Goal: Task Accomplishment & Management: Complete application form

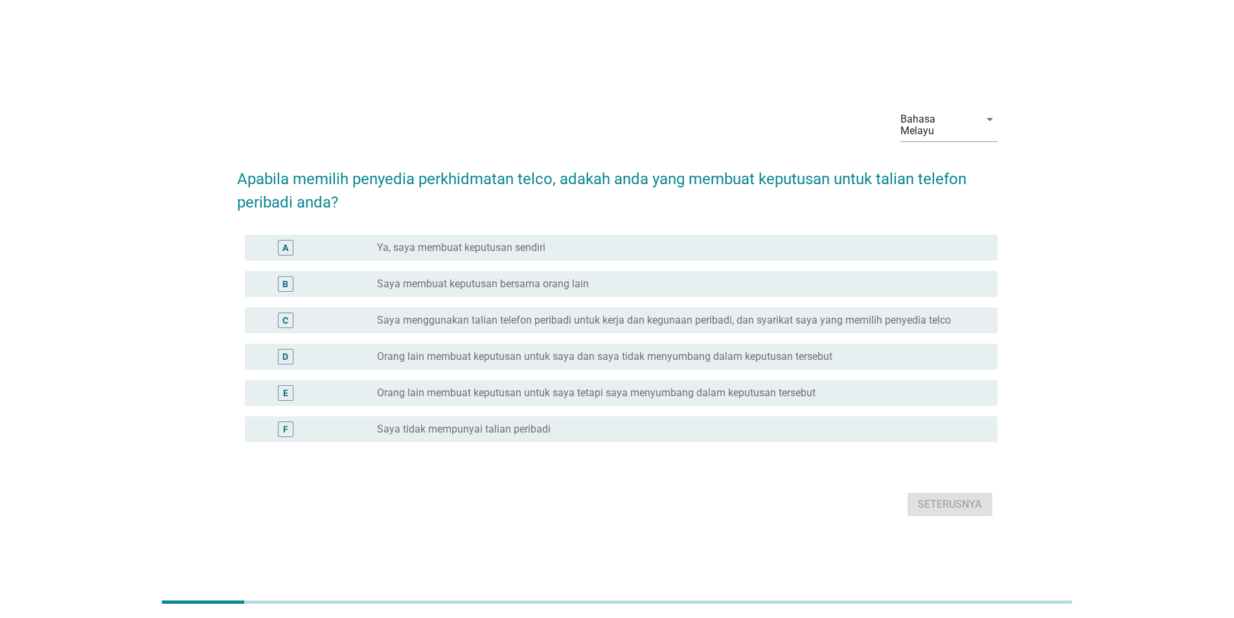
click at [931, 428] on div "radio_button_unchecked Saya tidak mempunyai talian peribadi" at bounding box center [677, 428] width 600 height 13
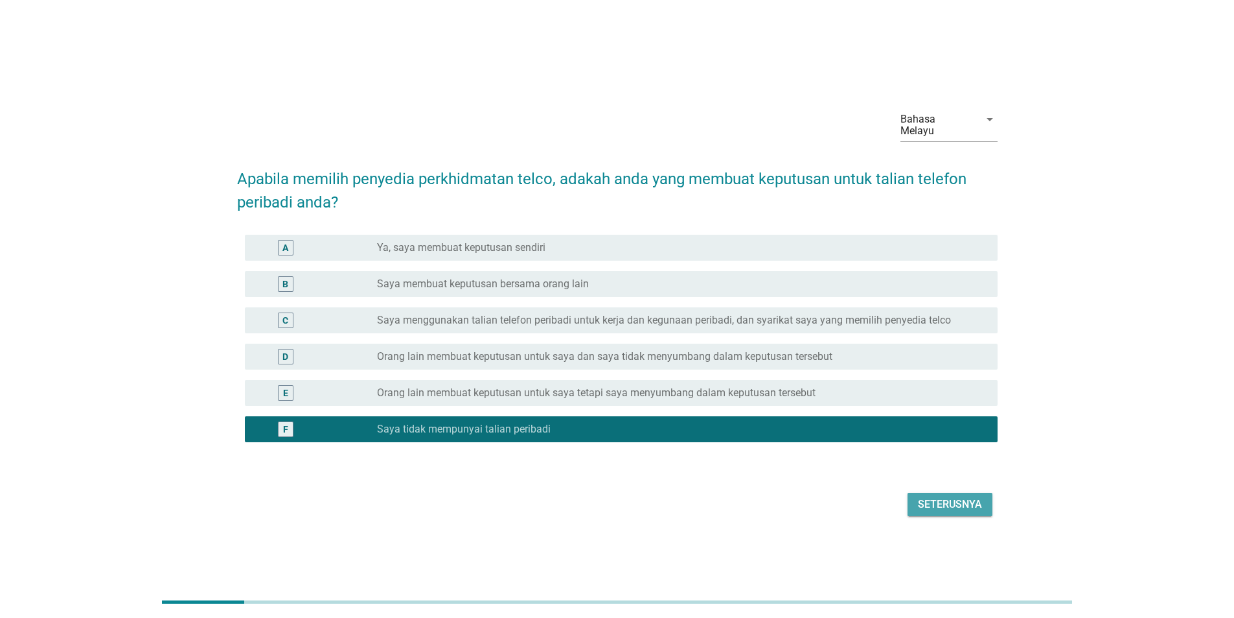
click at [962, 501] on div "Seterusnya" at bounding box center [950, 504] width 64 height 16
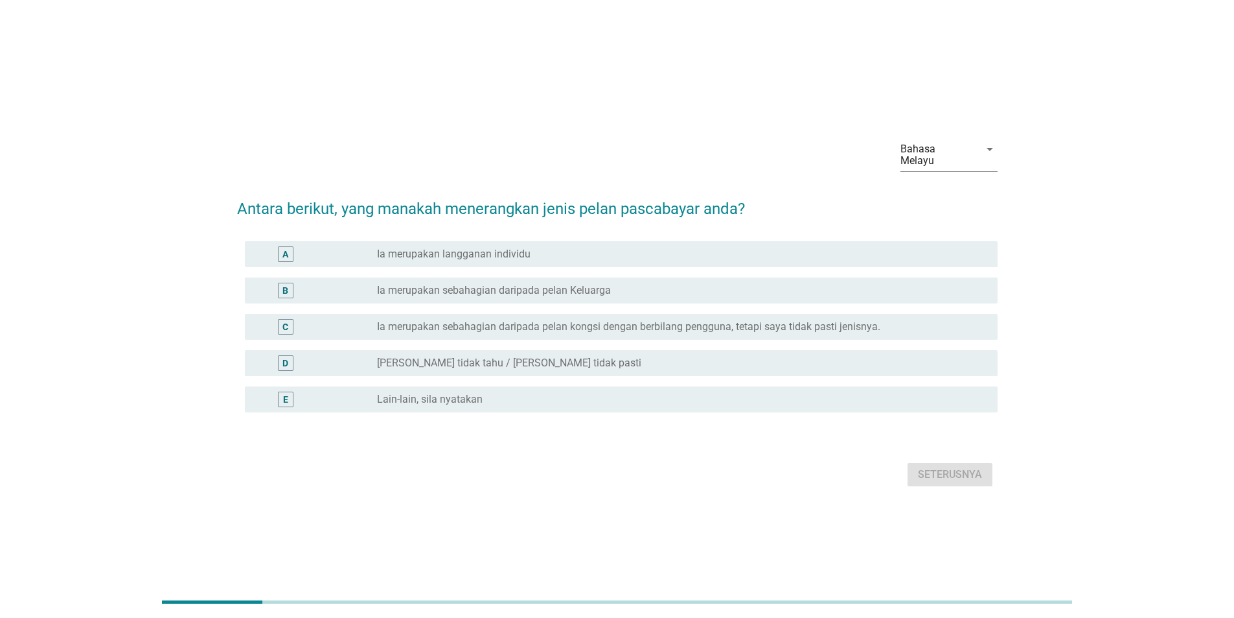
click at [929, 393] on div "radio_button_unchecked Lain-lain, sila nyatakan" at bounding box center [677, 399] width 600 height 13
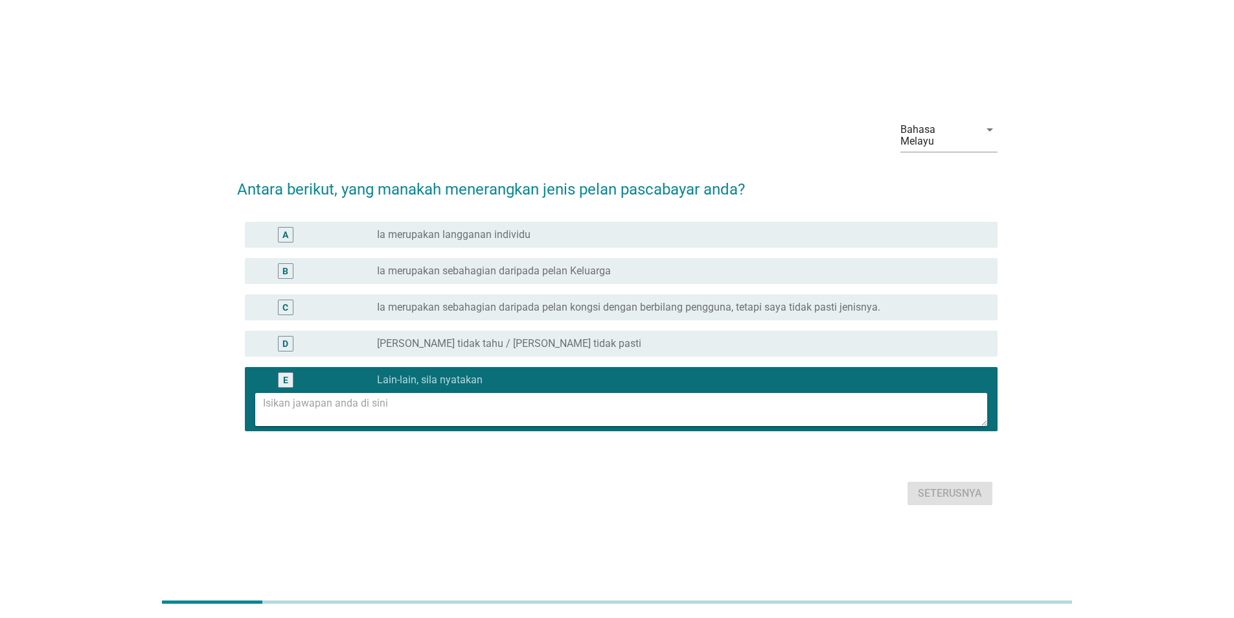
click at [931, 337] on div "radio_button_unchecked Saya tidak tahu / Saya tidak pasti" at bounding box center [677, 343] width 600 height 13
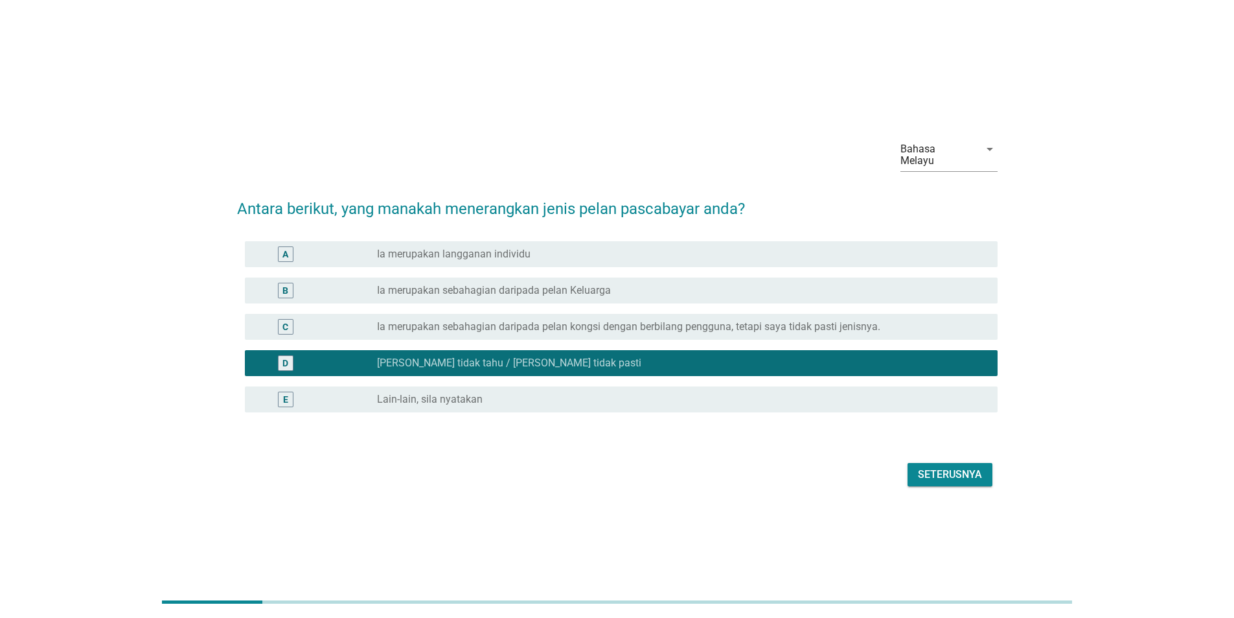
click at [939, 467] on div "Seterusnya" at bounding box center [950, 475] width 64 height 16
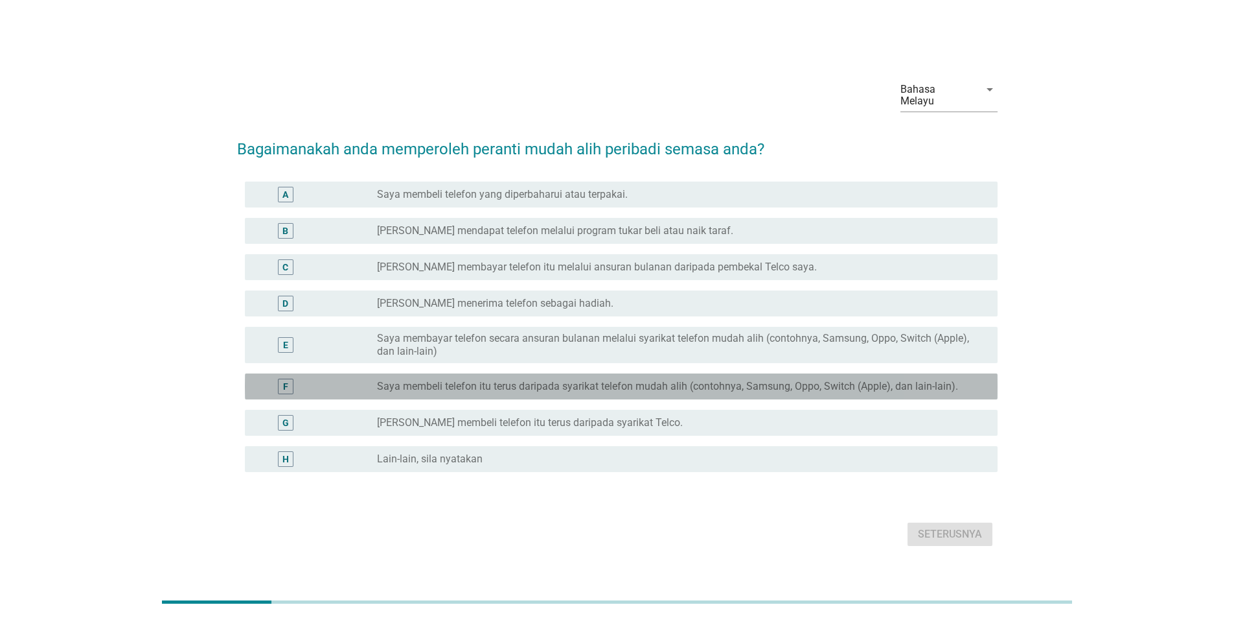
click at [925, 373] on div "F radio_button_unchecked Saya membeli telefon itu terus daripada syarikat telef…" at bounding box center [621, 386] width 753 height 26
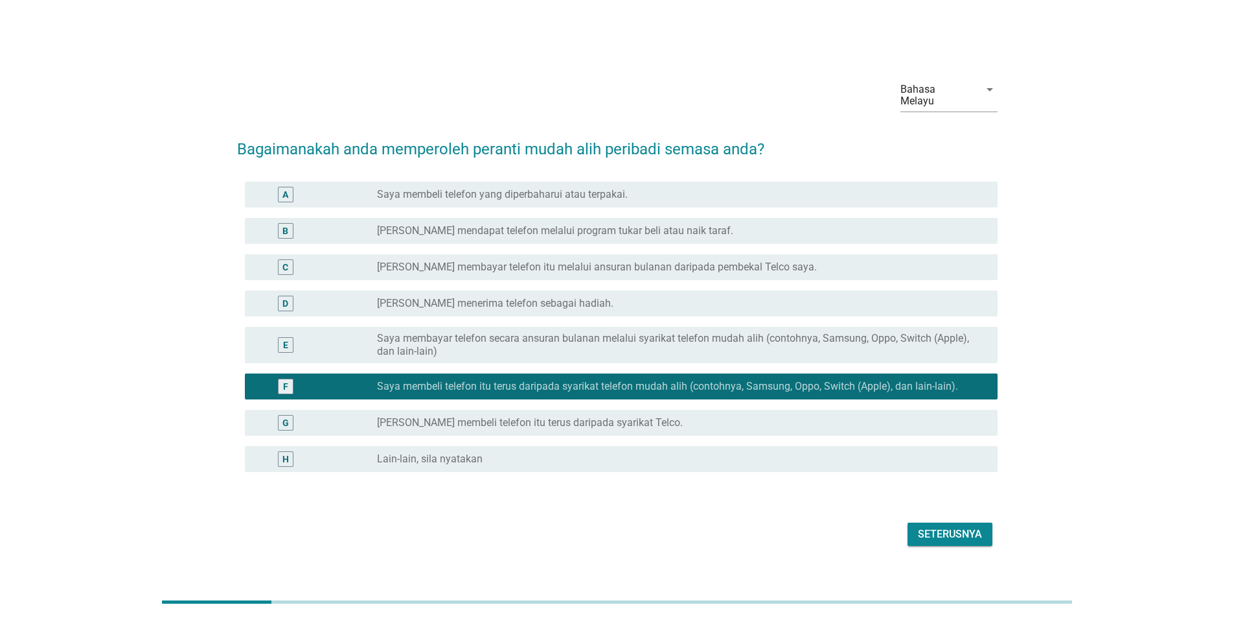
click at [939, 539] on button "Seterusnya" at bounding box center [950, 533] width 85 height 23
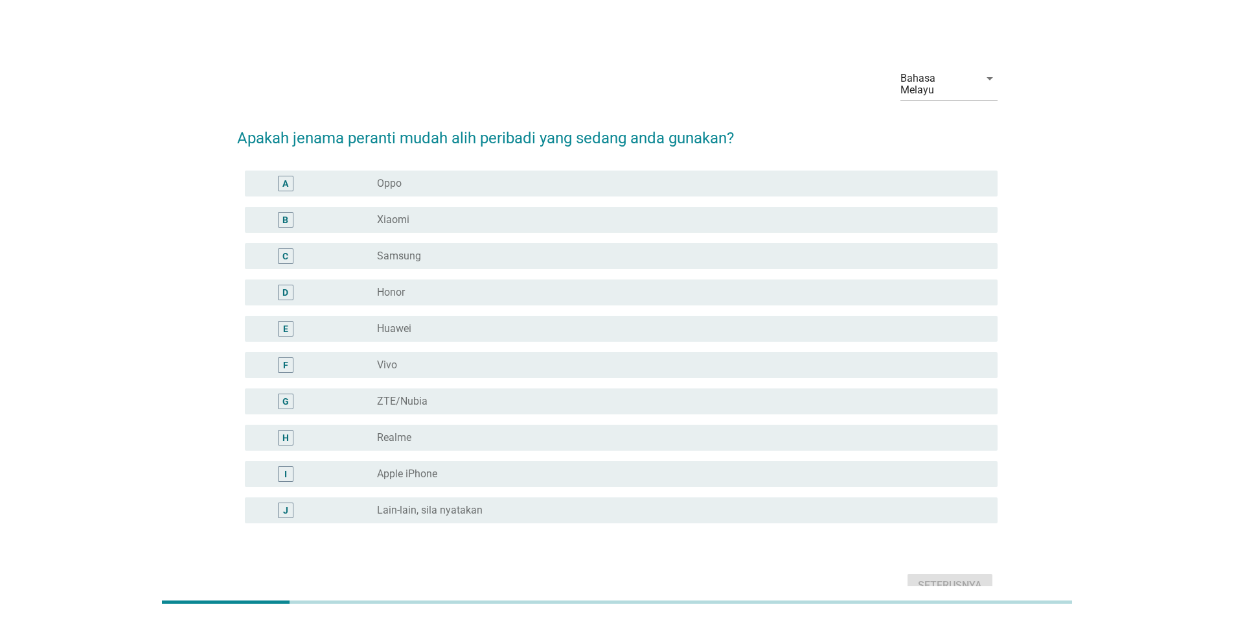
click at [922, 439] on div "H radio_button_unchecked Realme" at bounding box center [617, 437] width 761 height 36
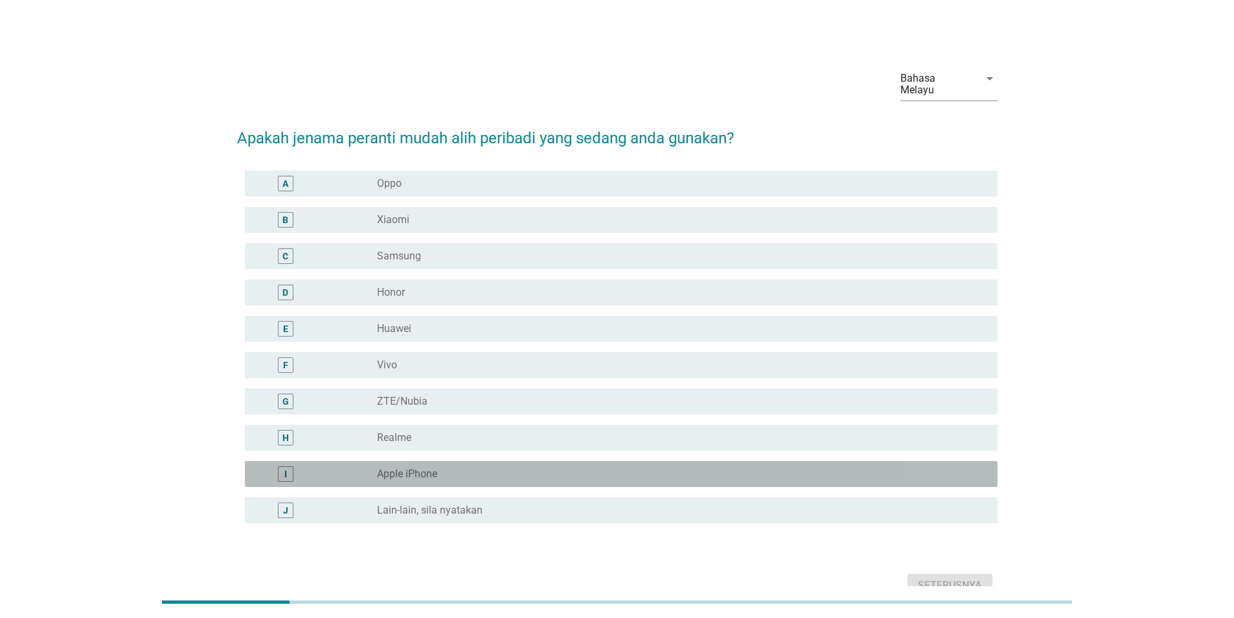
click at [959, 467] on div "radio_button_unchecked Apple iPhone" at bounding box center [677, 473] width 600 height 13
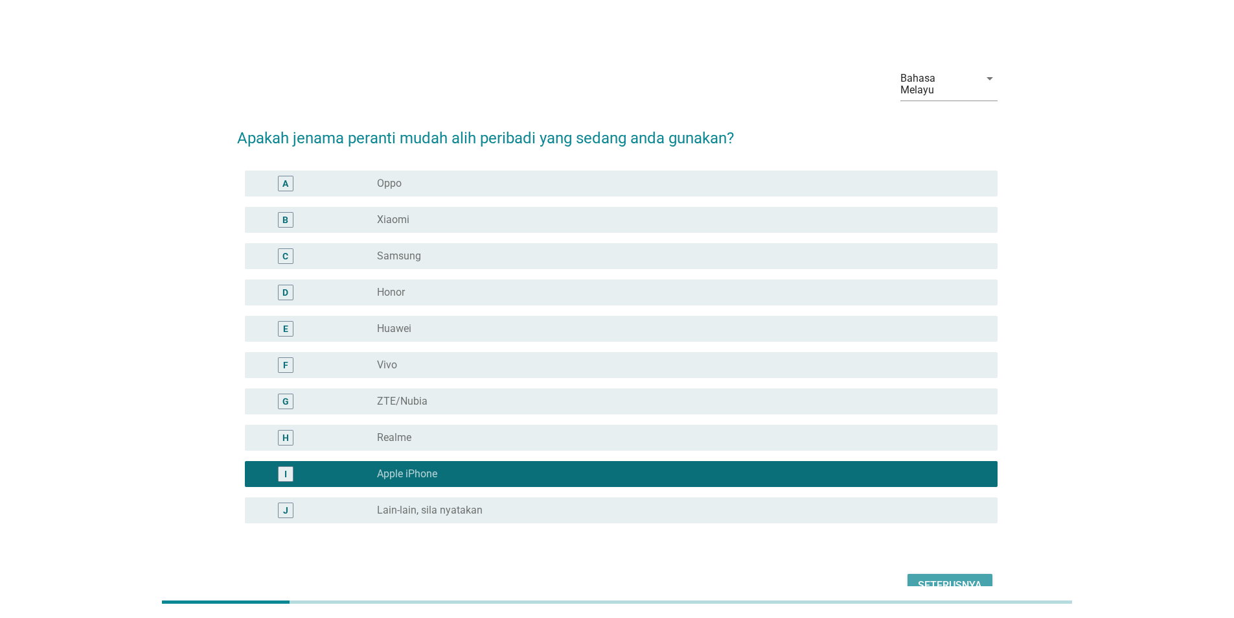
click at [954, 582] on button "Seterusnya" at bounding box center [950, 584] width 85 height 23
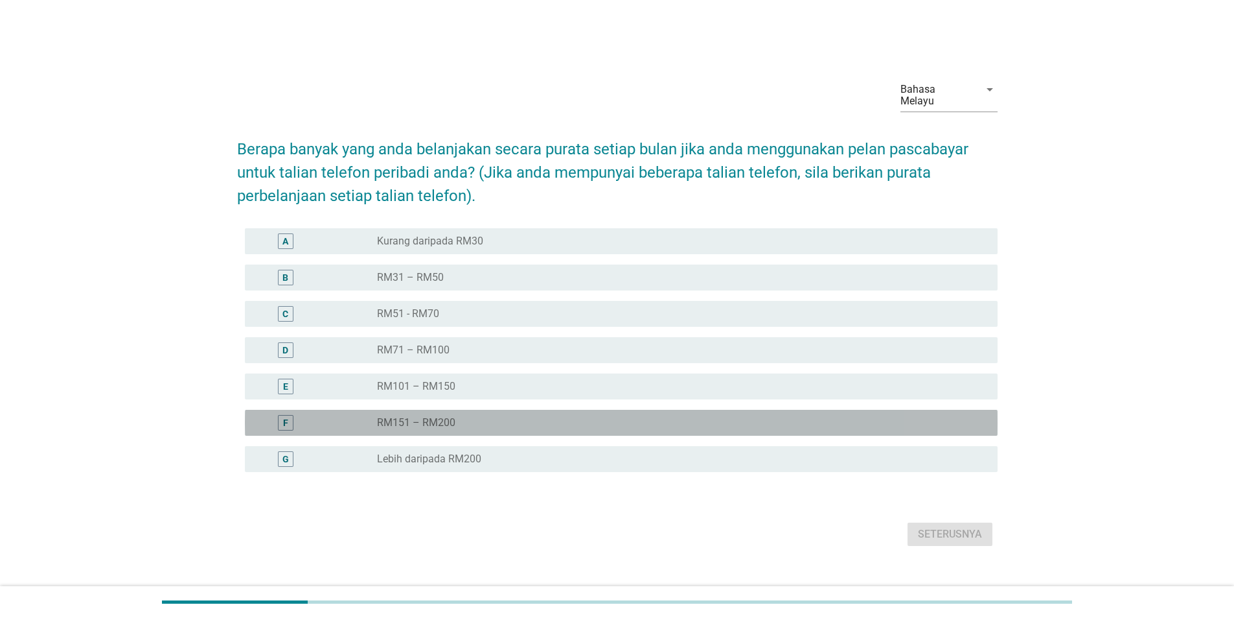
click at [935, 426] on div "F radio_button_unchecked RM151 – RM200" at bounding box center [621, 423] width 753 height 26
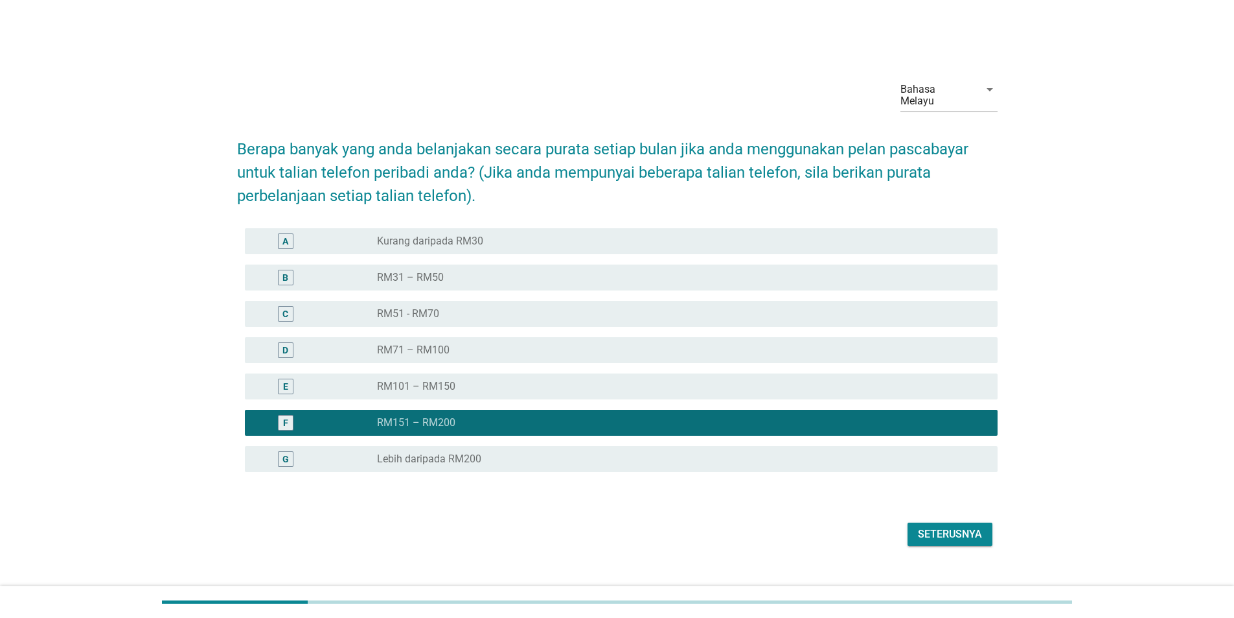
click at [954, 538] on button "Seterusnya" at bounding box center [950, 533] width 85 height 23
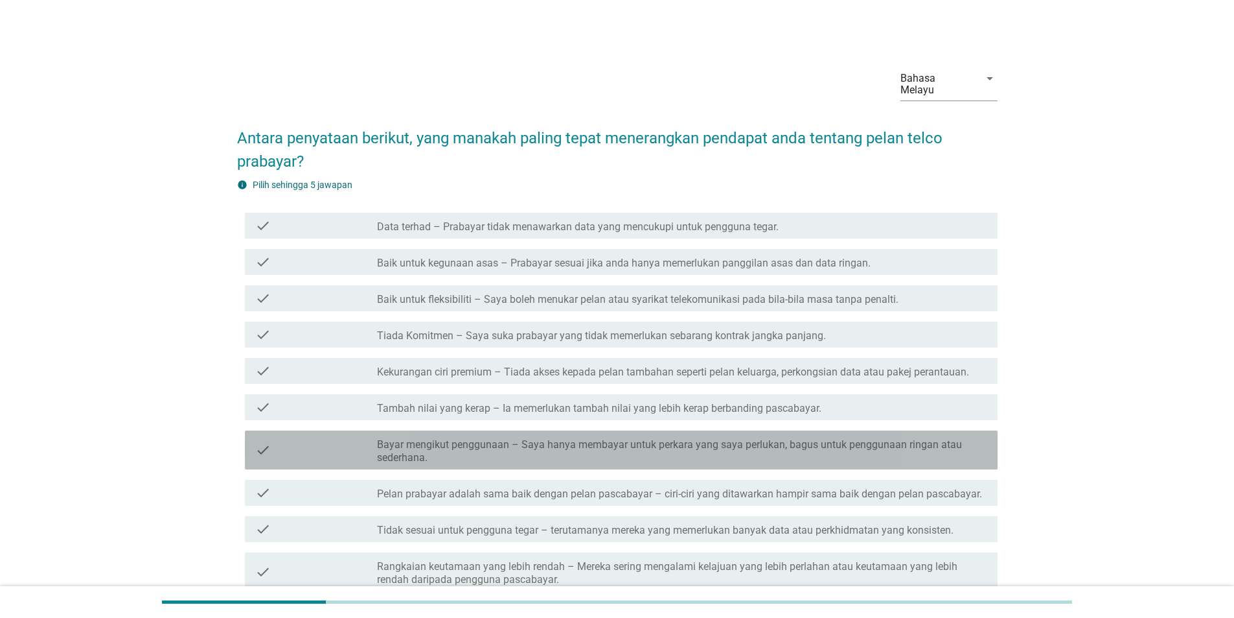
click at [956, 446] on label "Bayar mengikut penggunaan – Saya hanya membayar untuk perkara yang saya perluka…" at bounding box center [682, 451] width 610 height 26
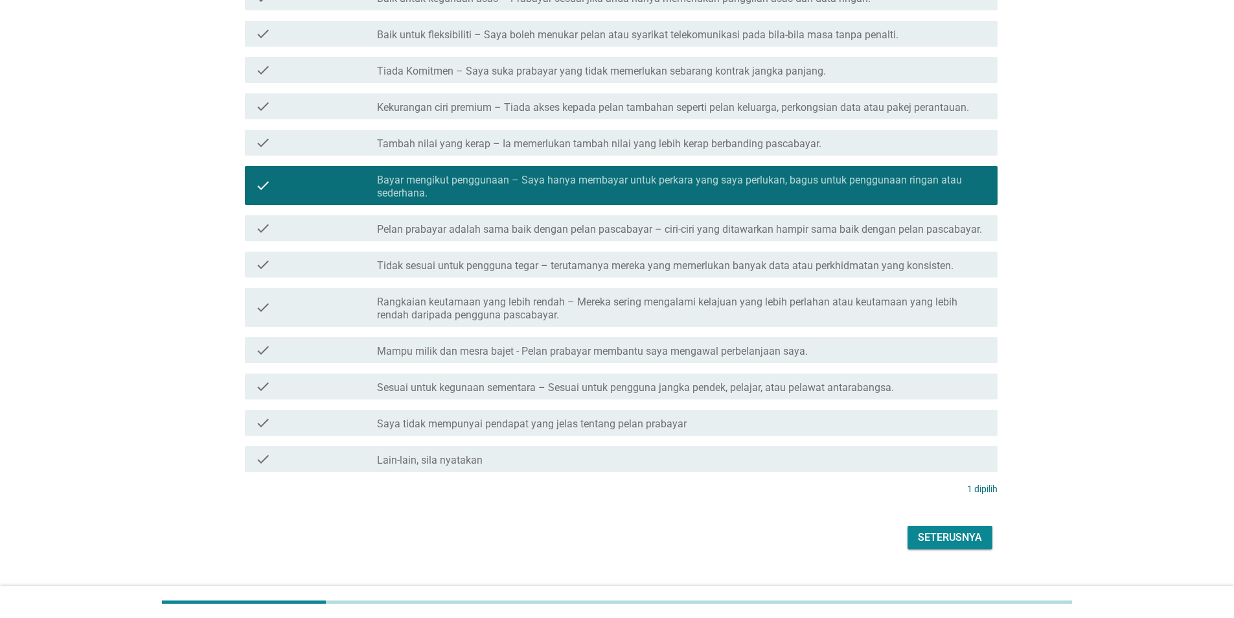
scroll to position [277, 0]
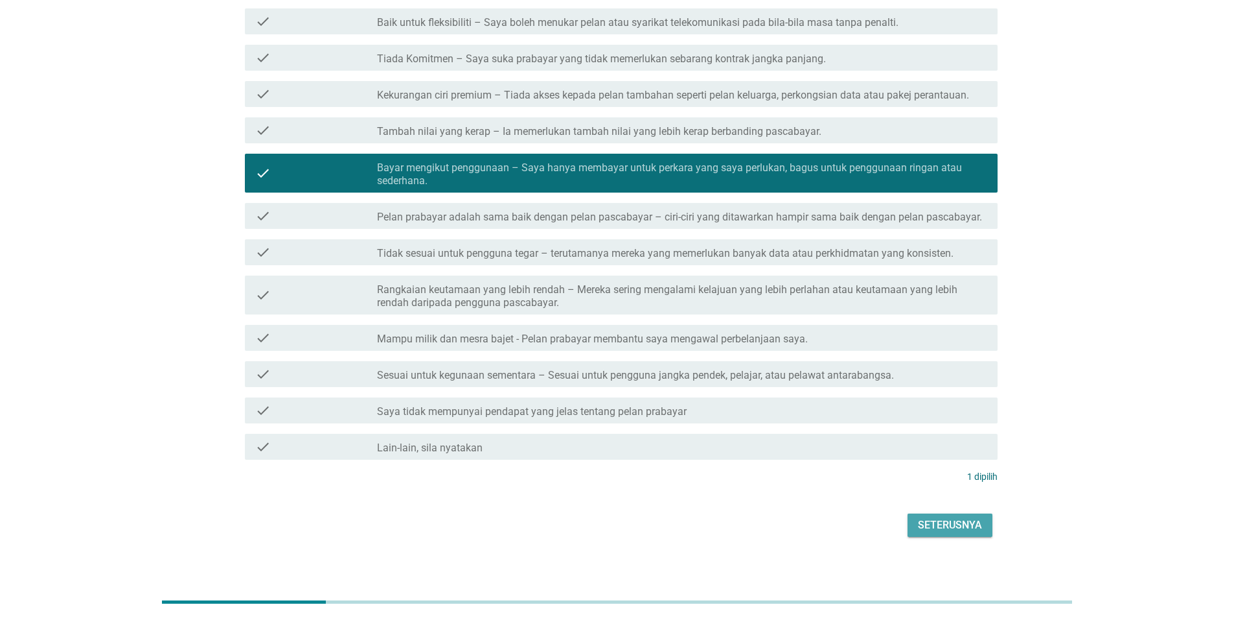
click at [962, 517] on div "Seterusnya" at bounding box center [950, 525] width 64 height 16
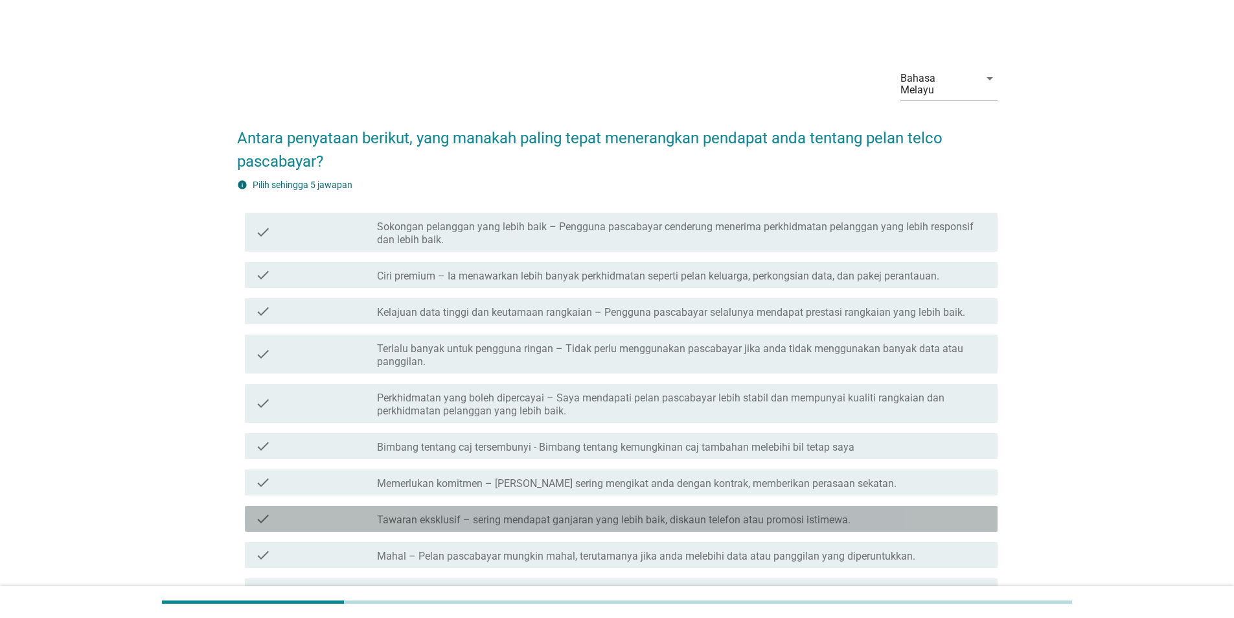
click at [958, 511] on div "check_box_outline_blank Tawaran eksklusif – sering mendapat ganjaran yang lebih…" at bounding box center [682, 519] width 610 height 16
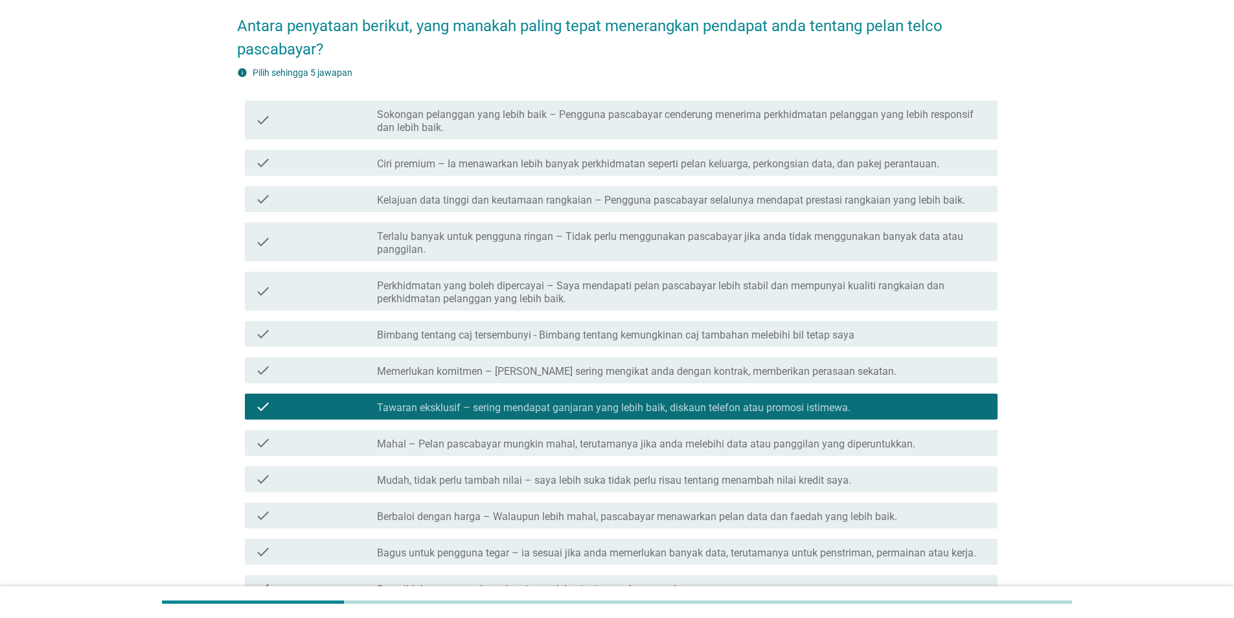
scroll to position [290, 0]
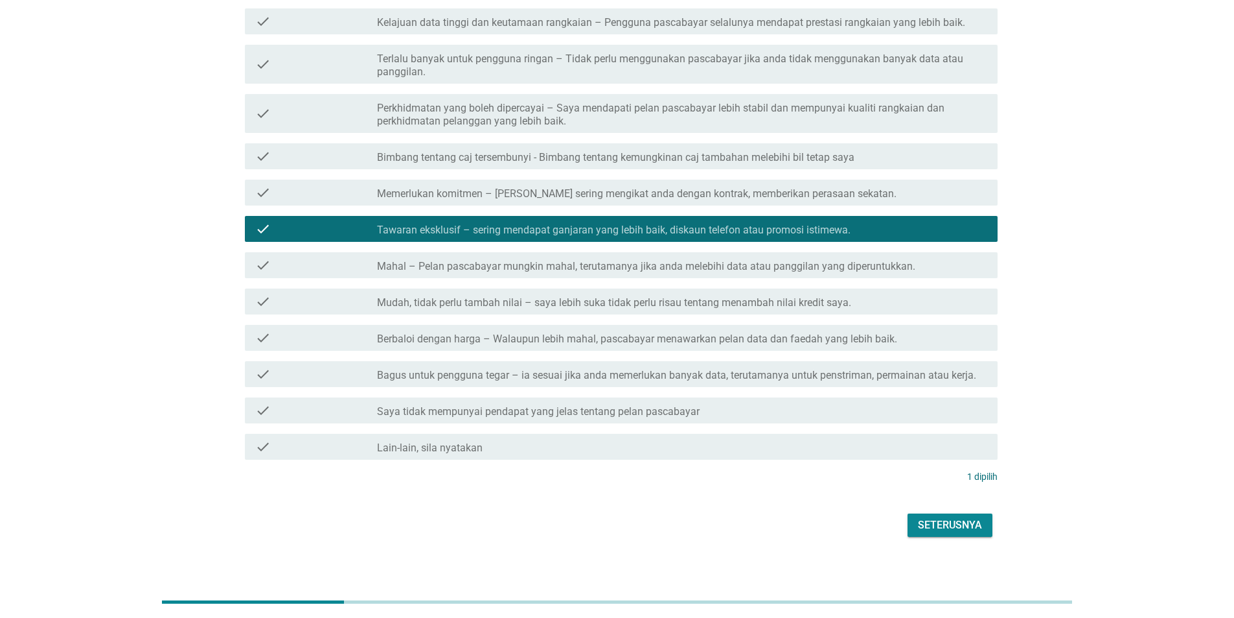
click at [961, 522] on button "Seterusnya" at bounding box center [950, 524] width 85 height 23
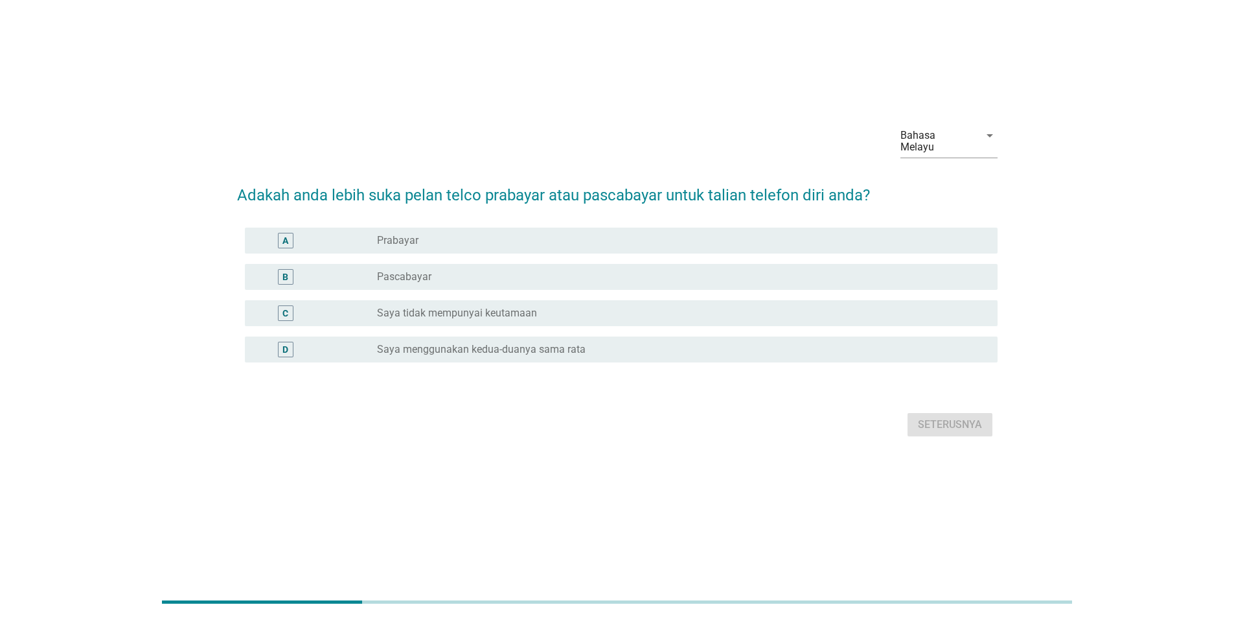
scroll to position [0, 0]
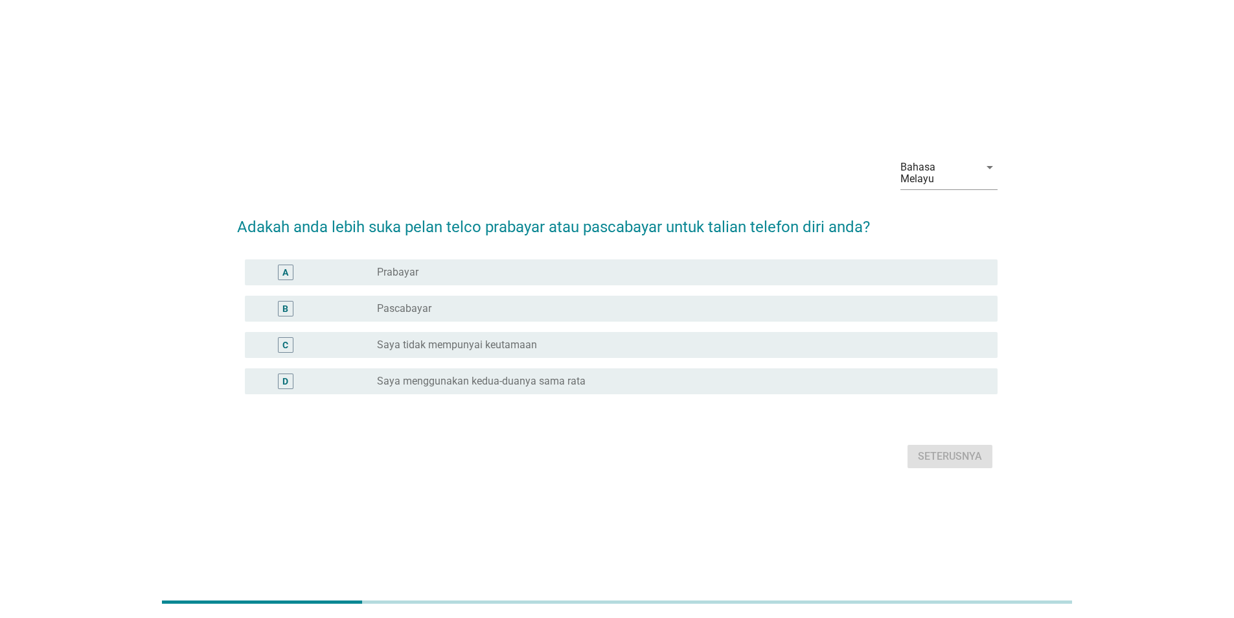
click at [951, 353] on div "C radio_button_unchecked Saya tidak mempunyai keutamaan" at bounding box center [617, 345] width 761 height 36
click at [951, 375] on div "radio_button_unchecked Saya menggunakan kedua-duanya sama rata" at bounding box center [677, 381] width 600 height 13
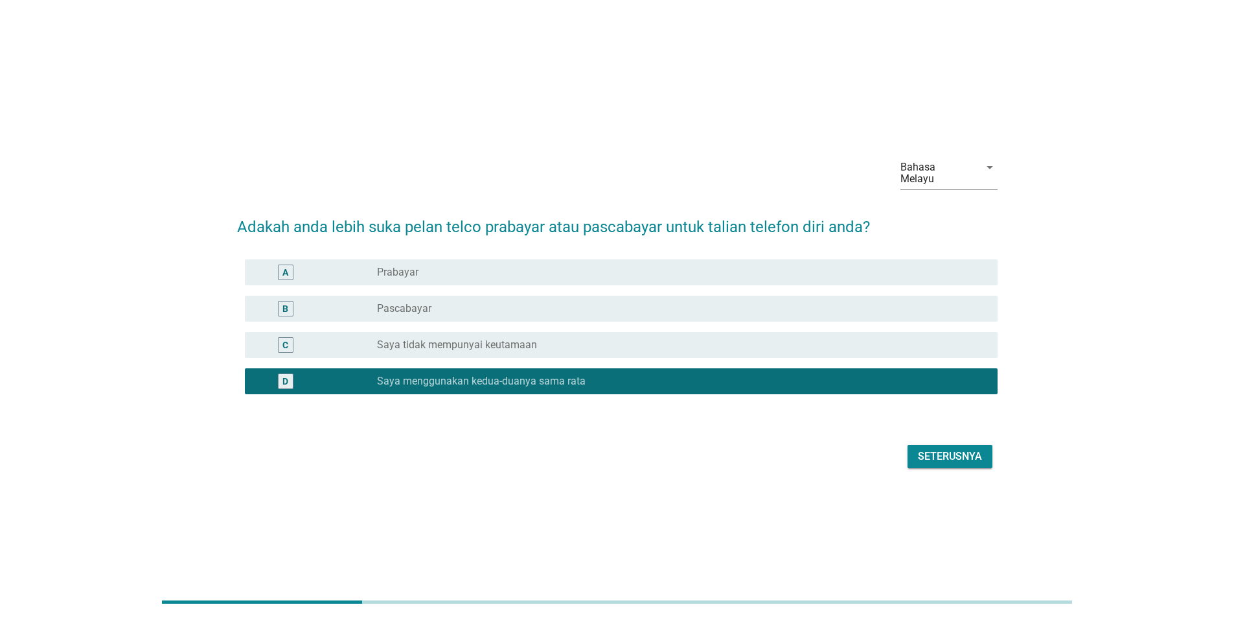
click at [947, 449] on div "Seterusnya" at bounding box center [950, 456] width 64 height 16
